Goal: Information Seeking & Learning: Learn about a topic

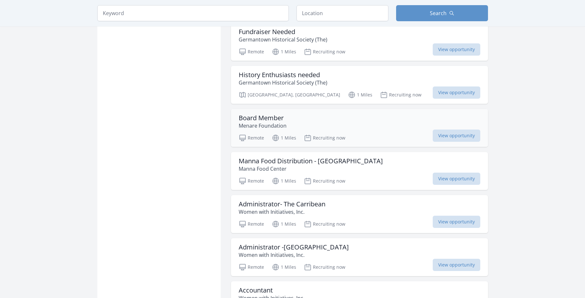
scroll to position [675, 0]
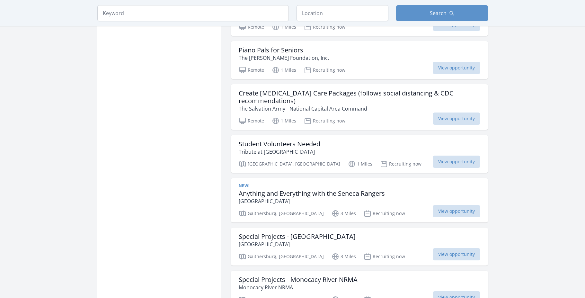
scroll to position [1574, 0]
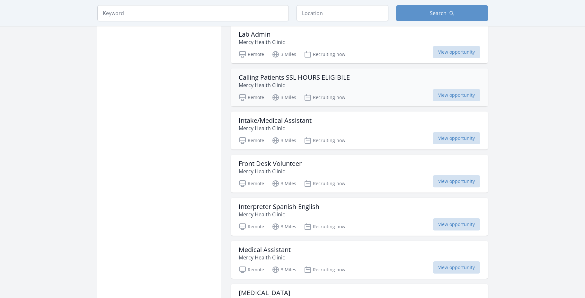
scroll to position [2409, 0]
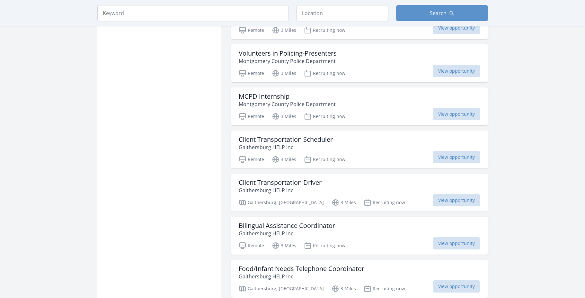
scroll to position [3308, 0]
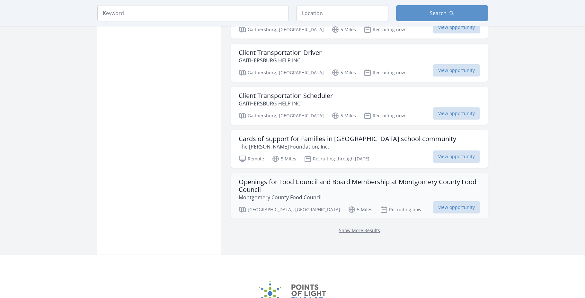
scroll to position [4336, 0]
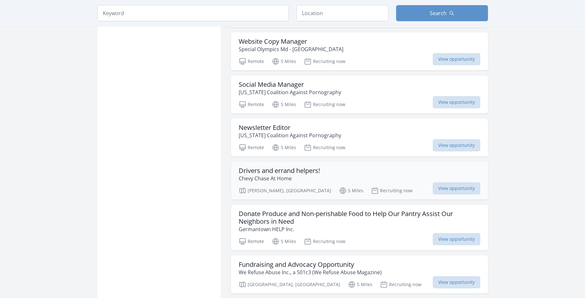
scroll to position [4882, 0]
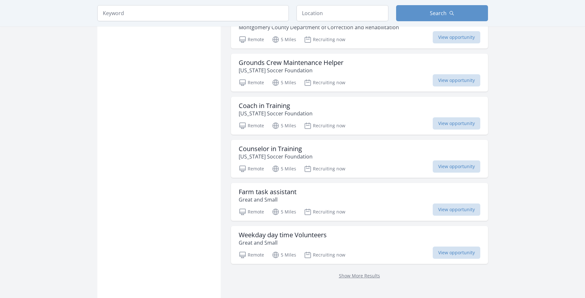
scroll to position [6006, 0]
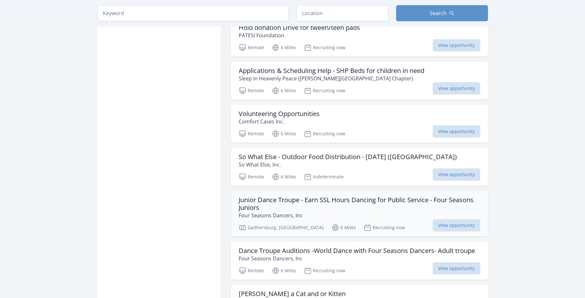
scroll to position [6584, 0]
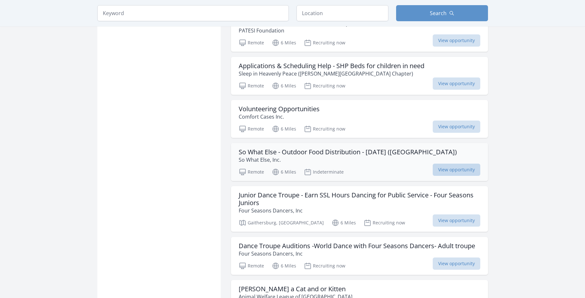
click at [463, 172] on span "View opportunity" at bounding box center [457, 169] width 48 height 12
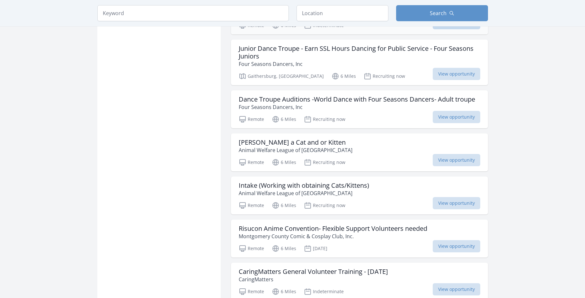
scroll to position [6745, 0]
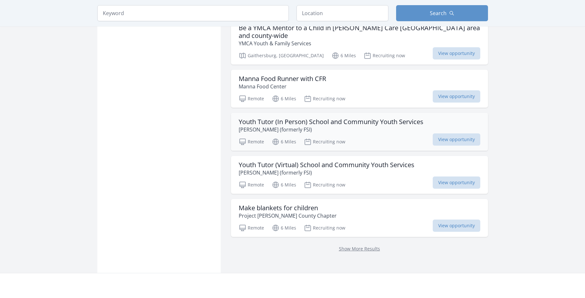
scroll to position [7805, 0]
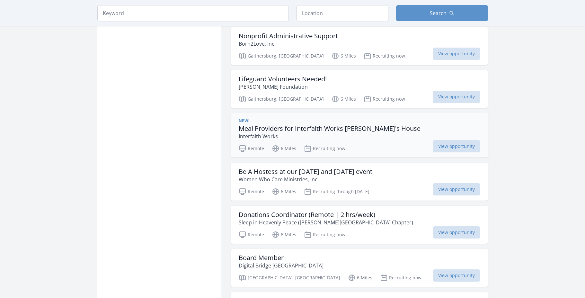
scroll to position [8704, 0]
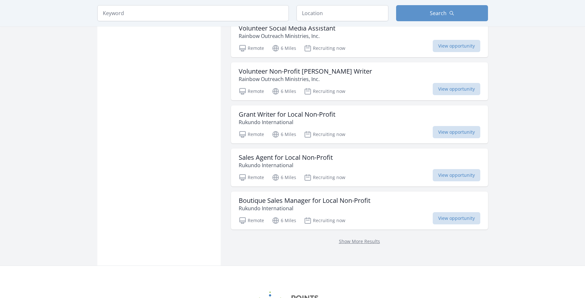
scroll to position [9604, 0]
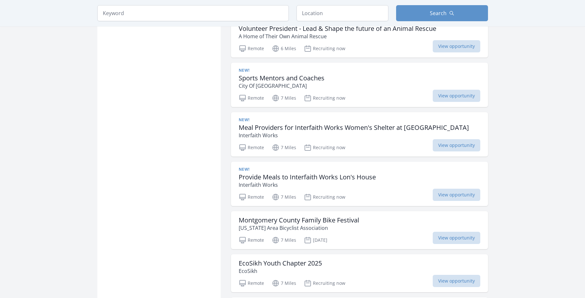
scroll to position [10278, 0]
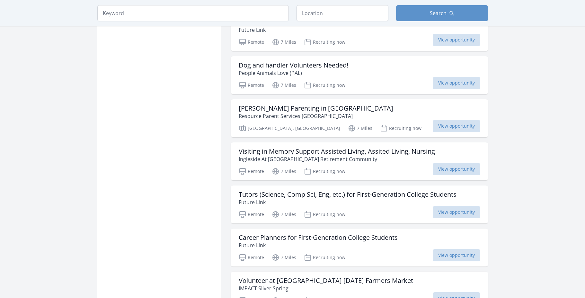
scroll to position [11210, 0]
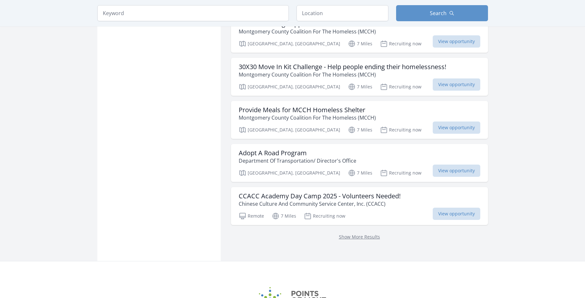
scroll to position [12251, 0]
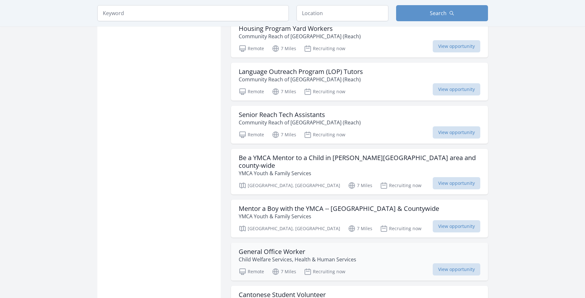
scroll to position [12990, 0]
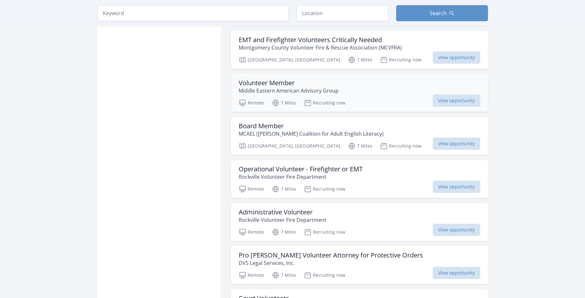
scroll to position [13825, 0]
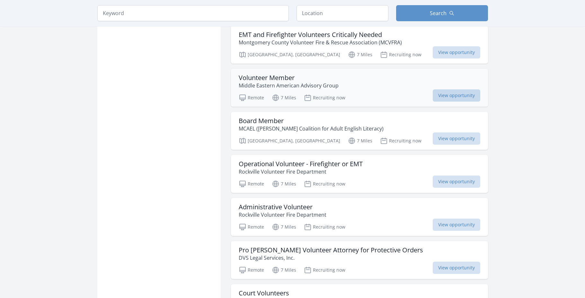
click at [454, 89] on span "View opportunity" at bounding box center [457, 95] width 48 height 12
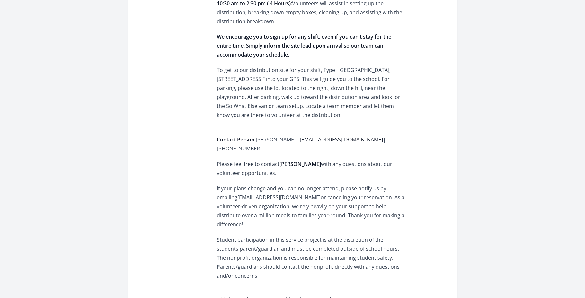
scroll to position [289, 0]
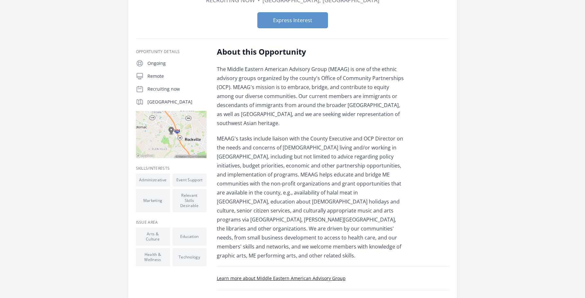
scroll to position [96, 0]
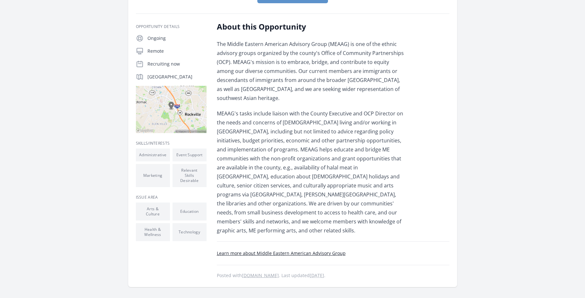
click at [313, 250] on link "Learn more about Middle Eastern American Advisory Group" at bounding box center [281, 253] width 129 height 6
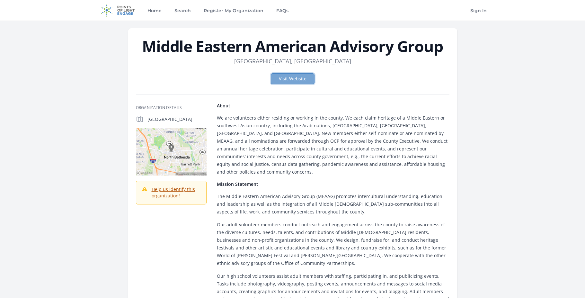
click at [290, 79] on link "Visit Website" at bounding box center [293, 78] width 44 height 11
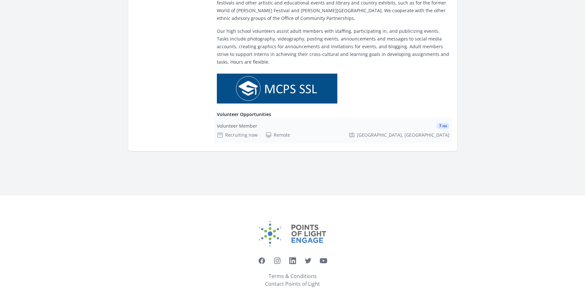
scroll to position [52, 0]
